Goal: Task Accomplishment & Management: Use online tool/utility

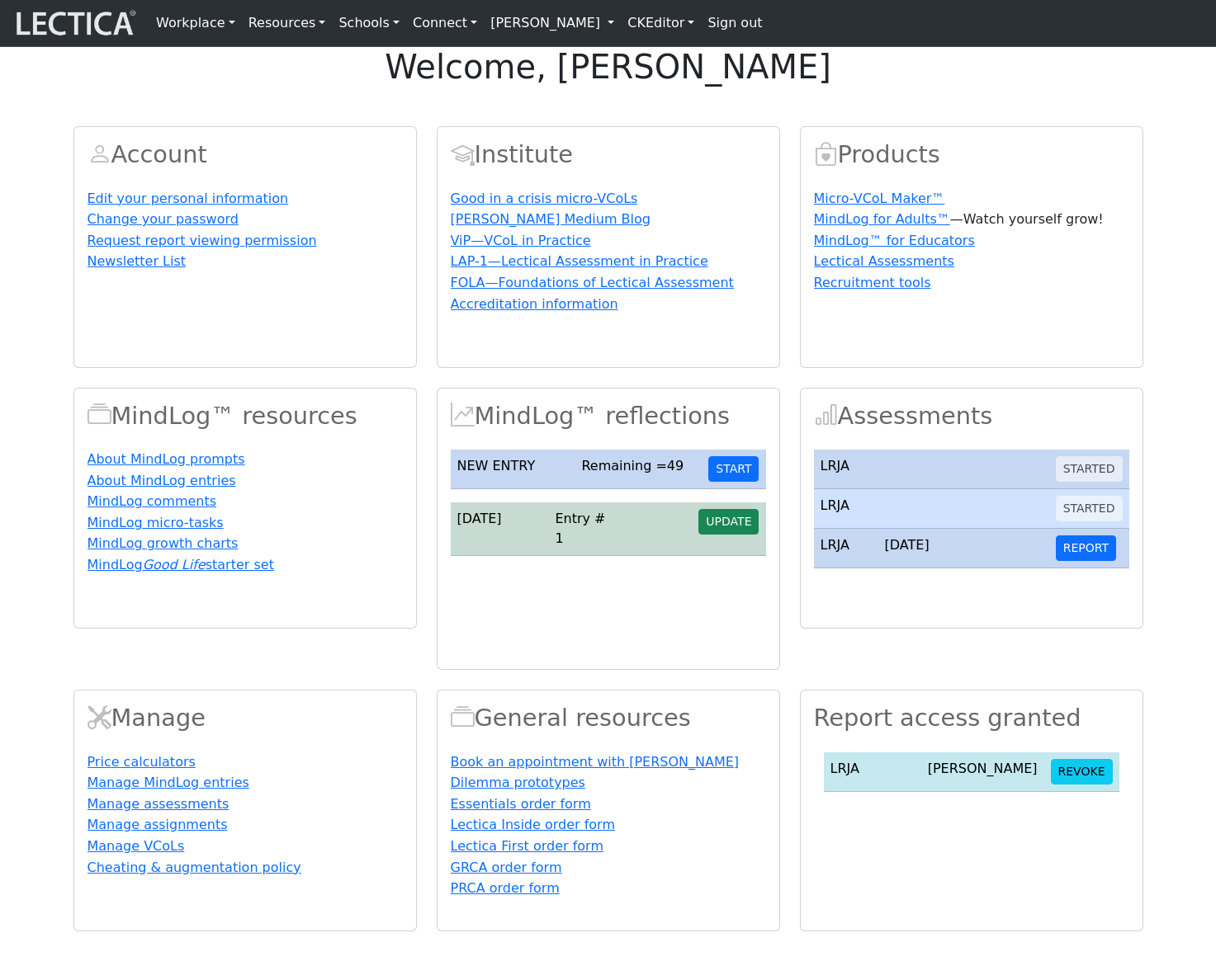
click at [597, 30] on link "[PERSON_NAME]" at bounding box center [552, 23] width 137 height 33
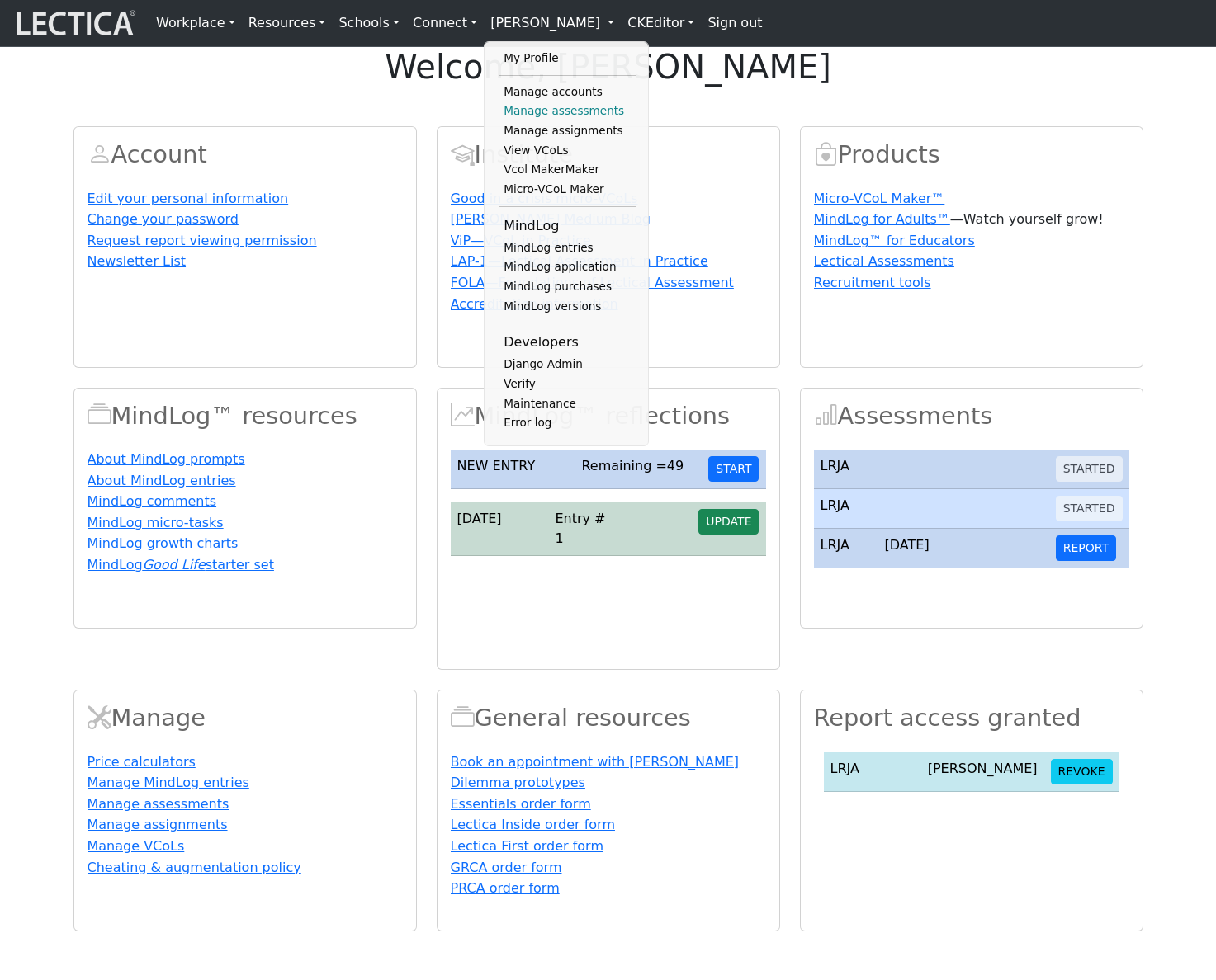
click at [540, 111] on link "Manage assessments" at bounding box center [568, 111] width 136 height 20
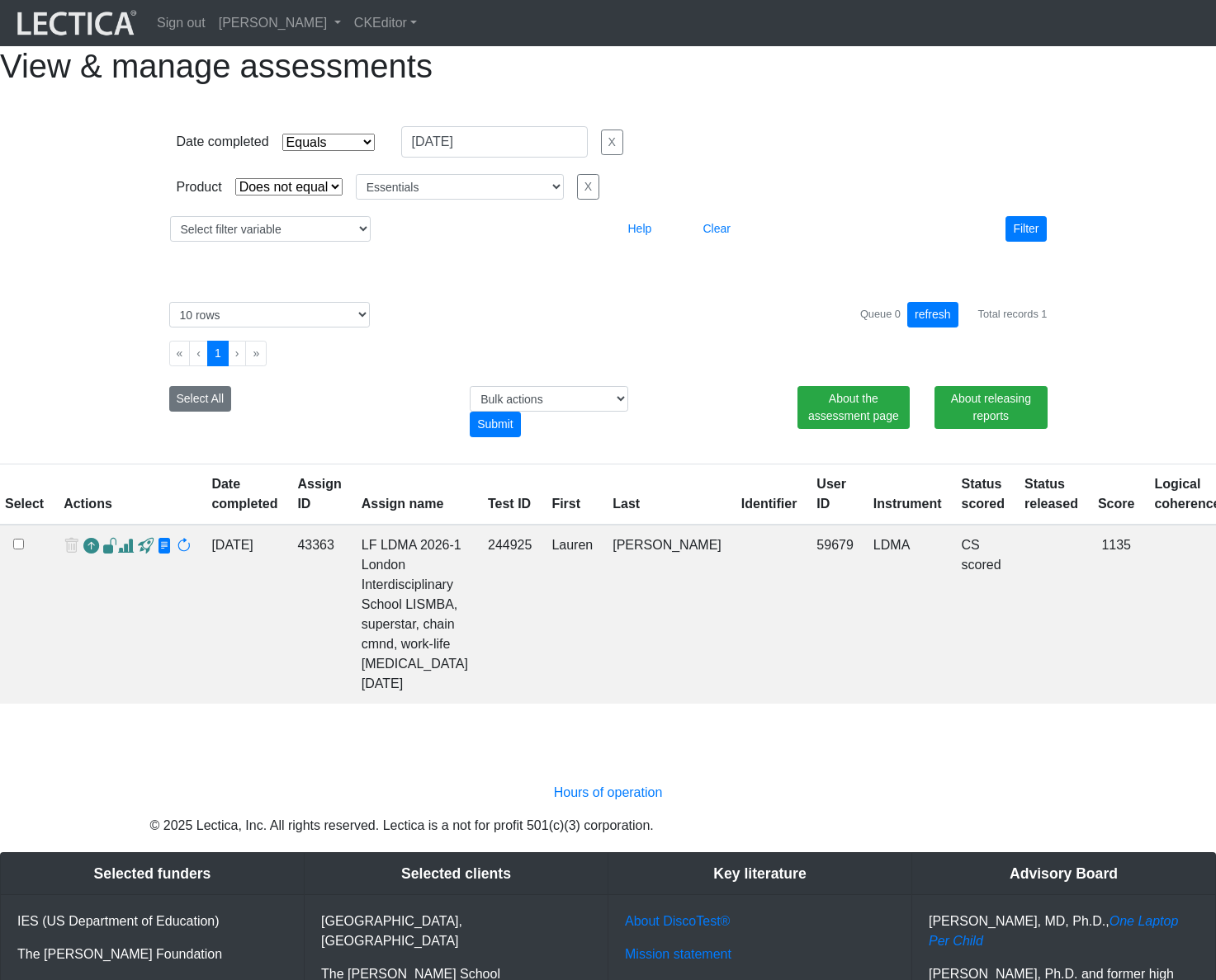
select select "contains"
select select "not_iexact"
select select "Essentials"
select select "10"
click at [490, 590] on td "244925" at bounding box center [509, 614] width 63 height 179
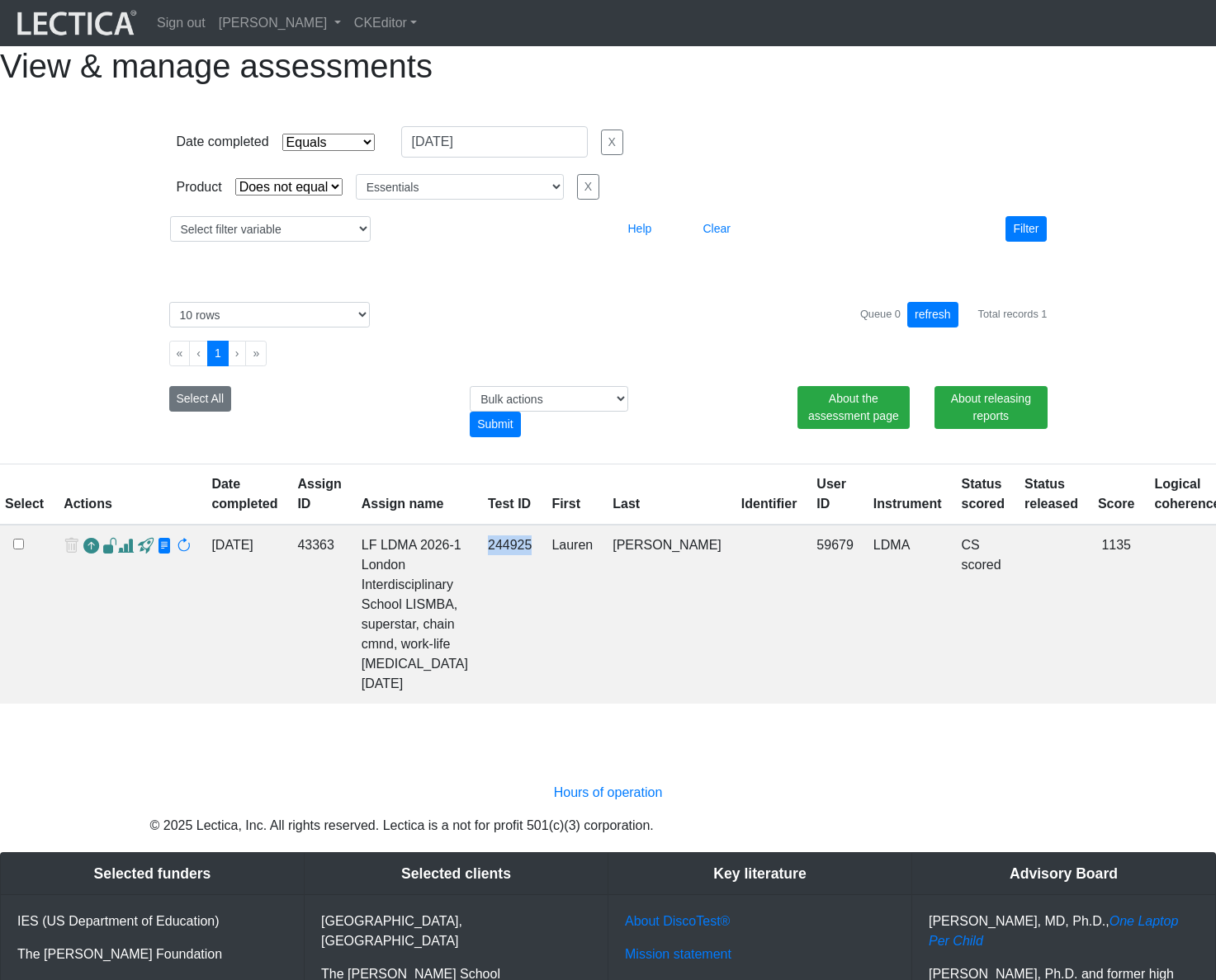
click at [490, 590] on td "244925" at bounding box center [509, 614] width 63 height 179
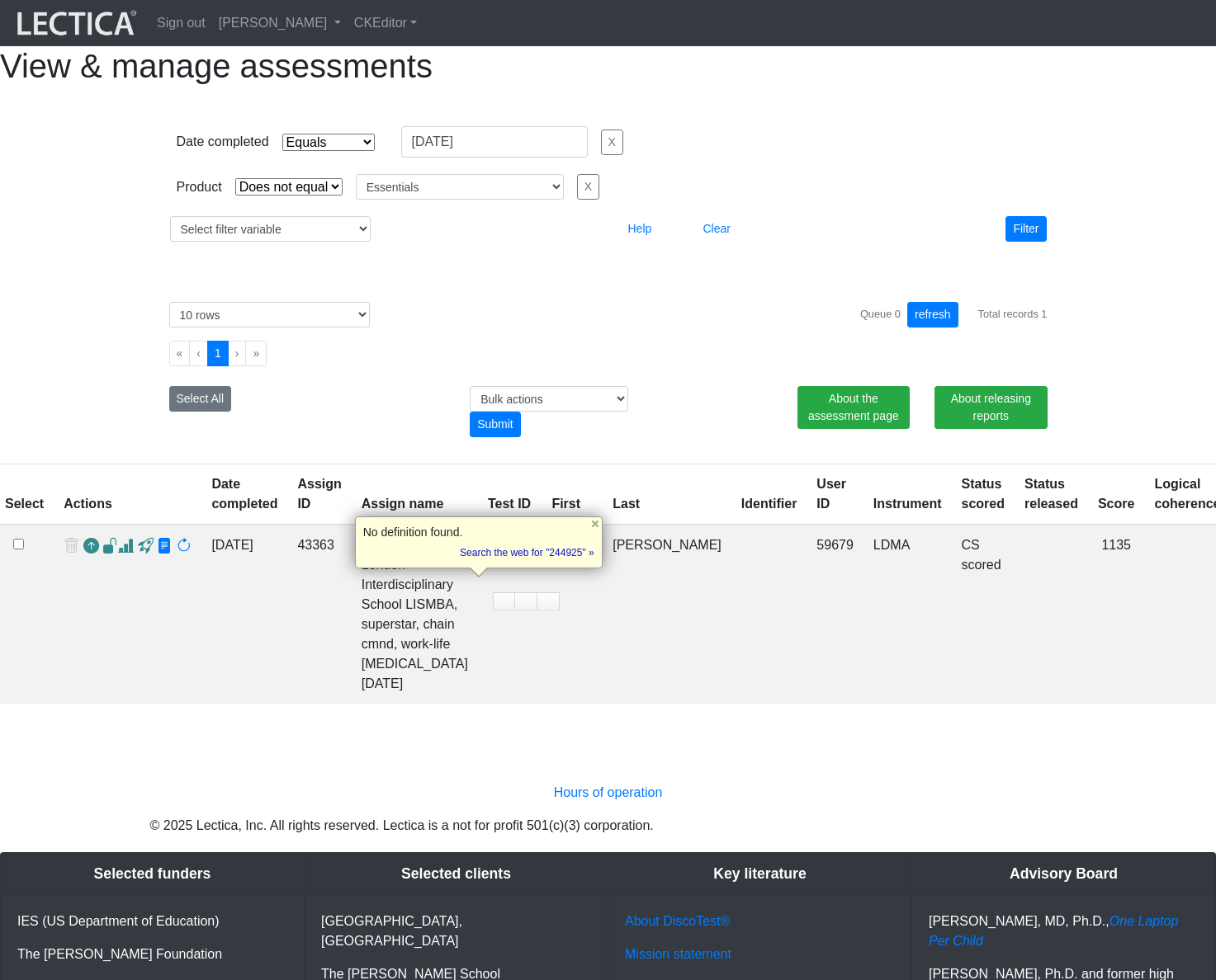
copy td "244925"
